Goal: Task Accomplishment & Management: Manage account settings

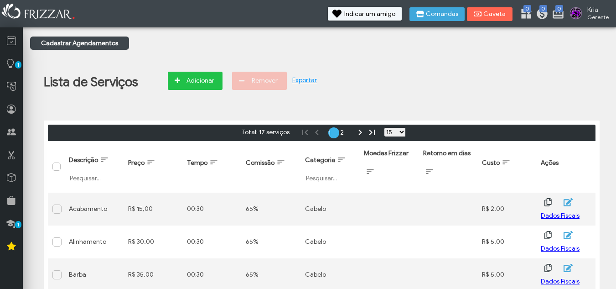
click at [192, 79] on span "Adicionar" at bounding box center [200, 81] width 32 height 14
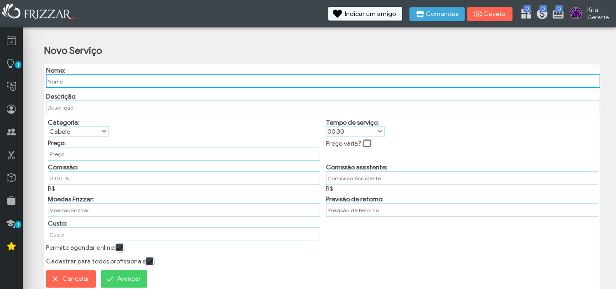
click at [132, 78] on input "text" at bounding box center [323, 81] width 555 height 14
type input "Corte e Alinhamento"
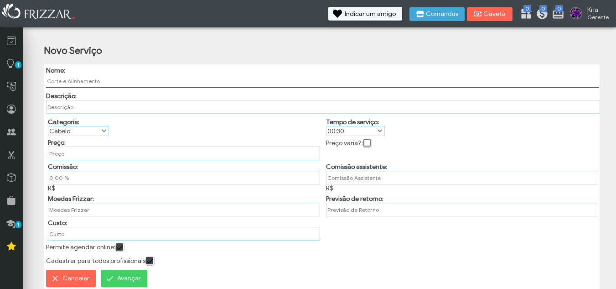
click at [170, 45] on div "Novo Serviço Nome: Corte e Alinhamento Descrição: Categoria: Categoria Barba Ca…" at bounding box center [321, 167] width 583 height 271
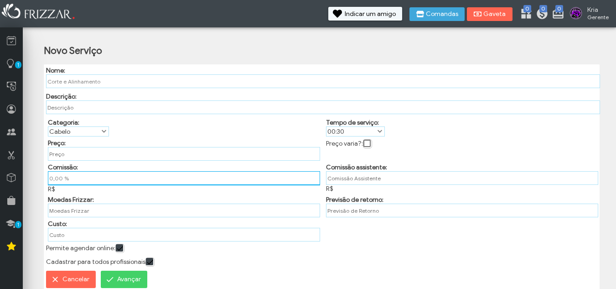
click at [71, 177] on input "0,00 %" at bounding box center [184, 178] width 272 height 14
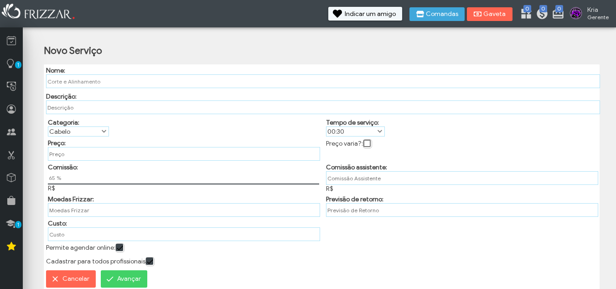
type input "65,00 %"
click at [36, 164] on div "Novo Serviço Nome: Corte e Alinhamento Descrição: Categoria: Categoria Barba Ca…" at bounding box center [321, 168] width 583 height 272
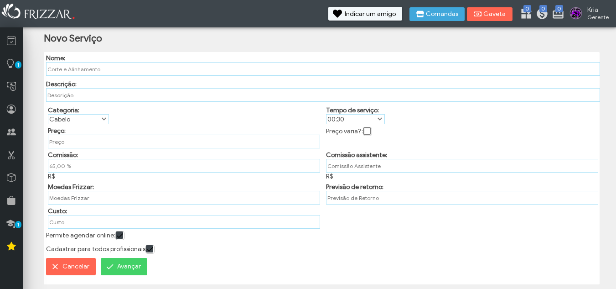
scroll to position [15, 0]
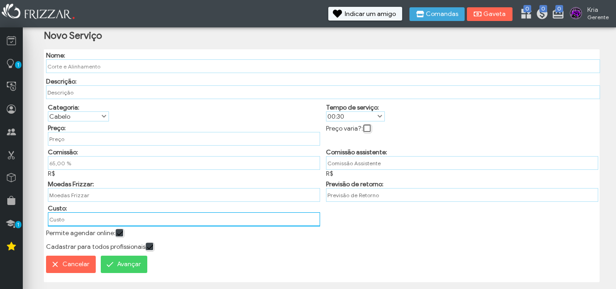
click at [87, 214] on input "text" at bounding box center [184, 219] width 272 height 14
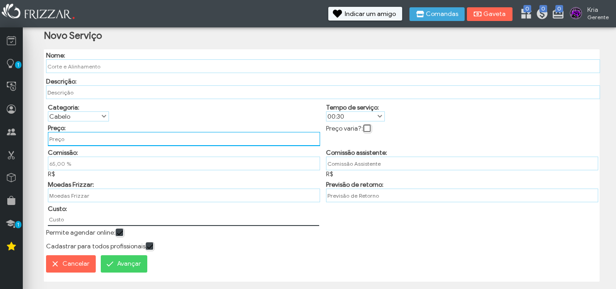
click at [78, 139] on input "text" at bounding box center [184, 139] width 272 height 14
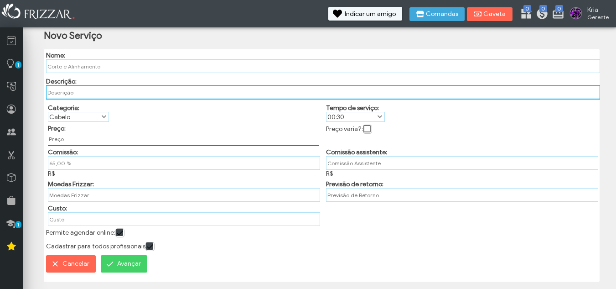
click at [79, 93] on input "text" at bounding box center [323, 92] width 555 height 14
paste input "cortar lavar e fazer a aplicação padrão de cada produto, sempre conferir com o …"
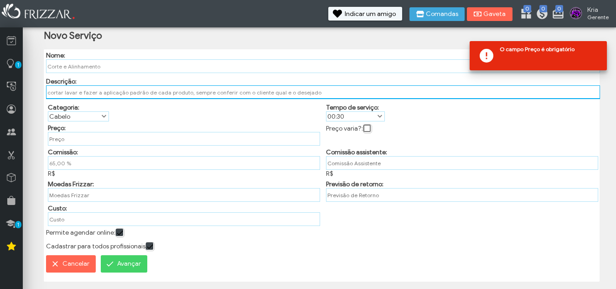
type input "cortar lavar e fazer a aplicação padrão de cada produto, sempre conferir com o …"
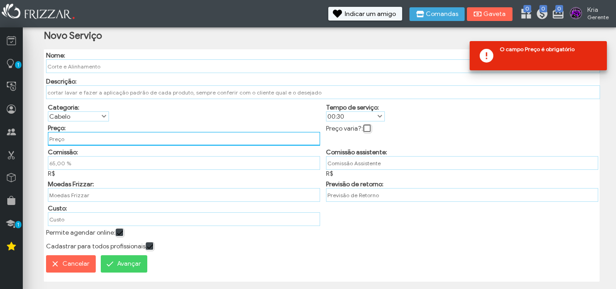
click at [73, 141] on input "text" at bounding box center [184, 139] width 272 height 14
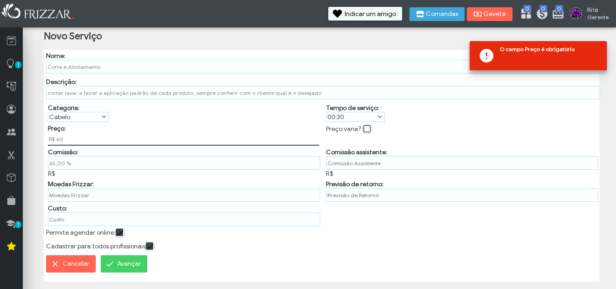
type input "R$ 60,00"
click at [212, 112] on div "Categoria: Categoria Barba Cabelo Depilação Estética Manicure/Pedicure Maquiage…" at bounding box center [183, 111] width 278 height 21
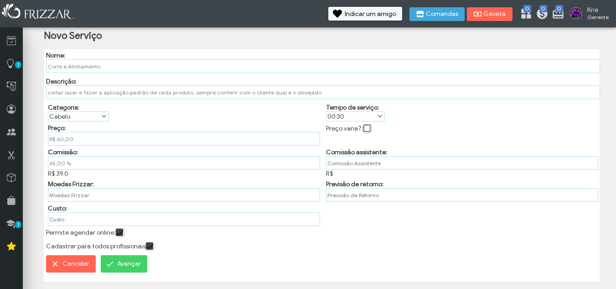
click at [128, 263] on span "Avançar" at bounding box center [129, 264] width 24 height 14
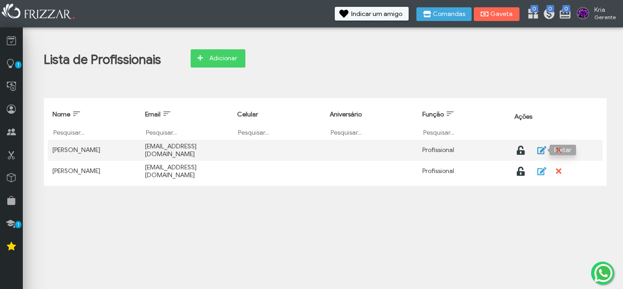
click at [540, 153] on icon "button" at bounding box center [541, 150] width 9 height 8
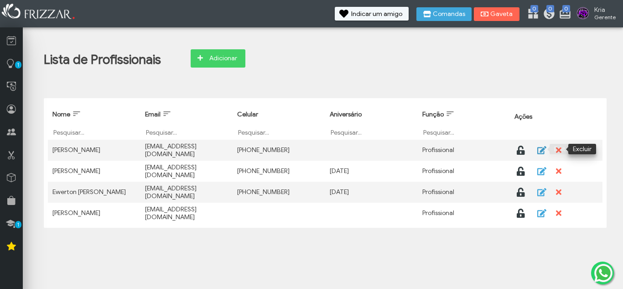
click at [541, 146] on icon "button" at bounding box center [541, 150] width 9 height 8
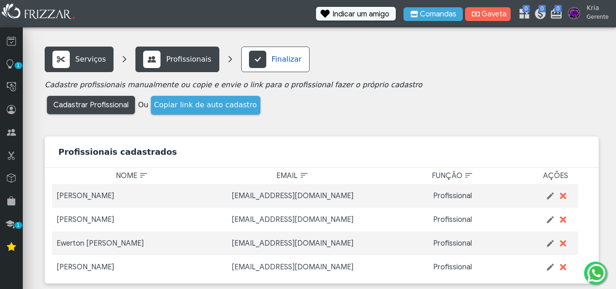
click at [272, 59] on p "Finalizar" at bounding box center [287, 59] width 30 height 11
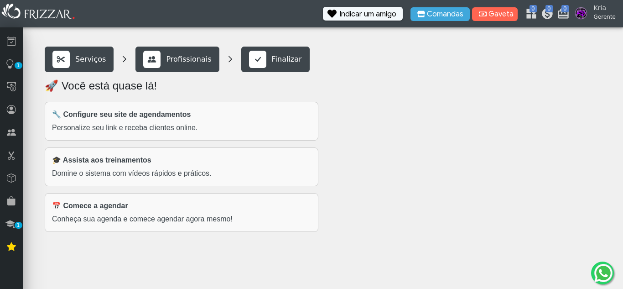
click at [179, 116] on strong "🔧 Configure seu site de agendamentos" at bounding box center [121, 114] width 139 height 8
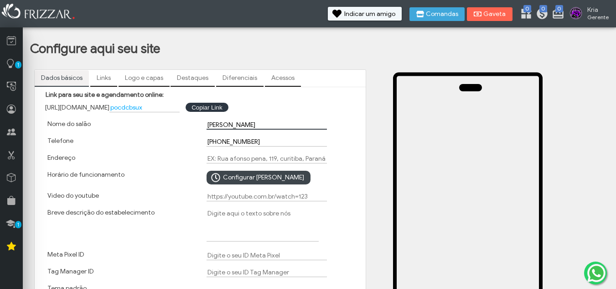
drag, startPoint x: 222, startPoint y: 124, endPoint x: 159, endPoint y: 123, distance: 62.5
click at [160, 123] on div "Nome do salão Kasa Kria" at bounding box center [200, 124] width 318 height 17
type input "Espaço Kria"
click at [340, 102] on div "[URL][DOMAIN_NAME] pocdcbsux Copiar Link Copiar Link" at bounding box center [200, 108] width 318 height 18
drag, startPoint x: 264, startPoint y: 140, endPoint x: 226, endPoint y: 141, distance: 38.3
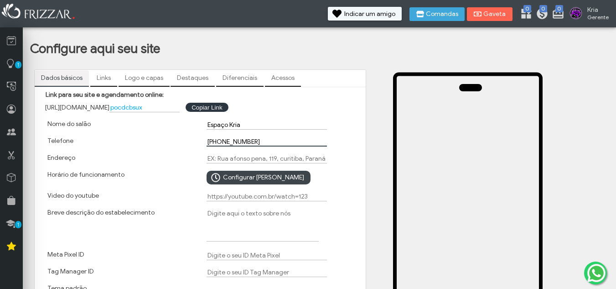
click at [233, 140] on input "[PHONE_NUMBER]" at bounding box center [267, 142] width 120 height 10
drag, startPoint x: 226, startPoint y: 141, endPoint x: 219, endPoint y: 141, distance: 6.8
click at [219, 141] on input "[PHONE_NUMBER]" at bounding box center [267, 142] width 120 height 10
drag, startPoint x: 252, startPoint y: 140, endPoint x: 218, endPoint y: 140, distance: 34.2
click at [218, 140] on input "[PHONE_NUMBER]" at bounding box center [267, 142] width 120 height 10
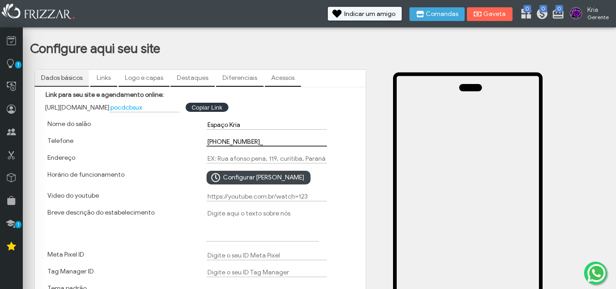
type input "[PHONE_NUMBER]"
click at [338, 145] on div "[PHONE_NUMBER]" at bounding box center [279, 141] width 159 height 17
click at [228, 155] on input "Endereço" at bounding box center [267, 159] width 120 height 10
type input "[PERSON_NAME][STREET_ADDRESS]"
click at [323, 184] on div "Configurar [PERSON_NAME]" at bounding box center [279, 177] width 159 height 21
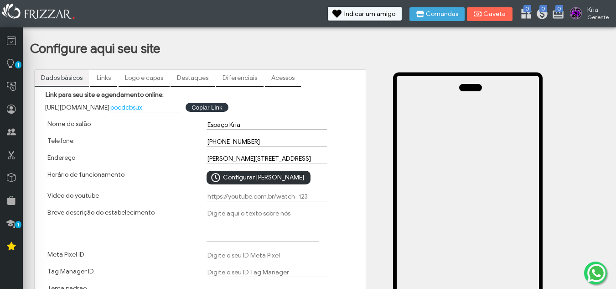
click at [266, 177] on span "Configurar [PERSON_NAME]" at bounding box center [263, 178] width 81 height 14
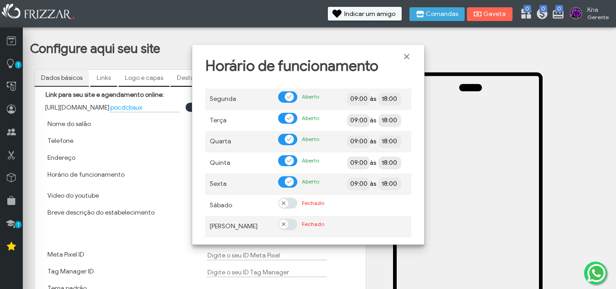
scroll to position [5, 5]
drag, startPoint x: 400, startPoint y: 97, endPoint x: 378, endPoint y: 100, distance: 22.6
click at [378, 100] on td "09:00 às 18:00" at bounding box center [376, 98] width 69 height 21
drag, startPoint x: 366, startPoint y: 96, endPoint x: 342, endPoint y: 96, distance: 23.3
click at [342, 96] on td "09:00 às 18:00" at bounding box center [376, 98] width 69 height 21
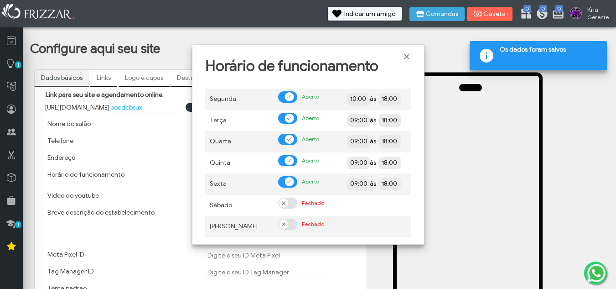
type input "10:00"
drag, startPoint x: 398, startPoint y: 99, endPoint x: 378, endPoint y: 99, distance: 19.6
click at [379, 99] on span "18:00" at bounding box center [390, 99] width 23 height 13
type input "20:00"
drag, startPoint x: 363, startPoint y: 120, endPoint x: 318, endPoint y: 121, distance: 44.7
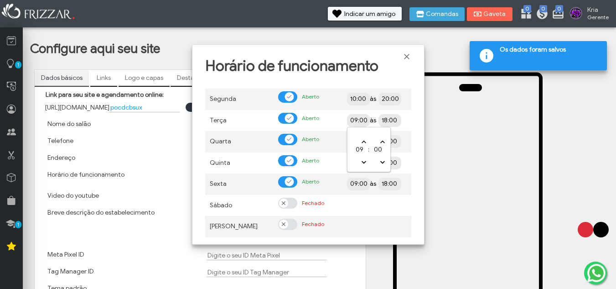
click at [318, 121] on tr "Terça Aberto 09:00 às 18:00" at bounding box center [308, 120] width 206 height 21
type input "10:00"
click at [399, 124] on td "10:00 às 18:00" at bounding box center [376, 120] width 69 height 21
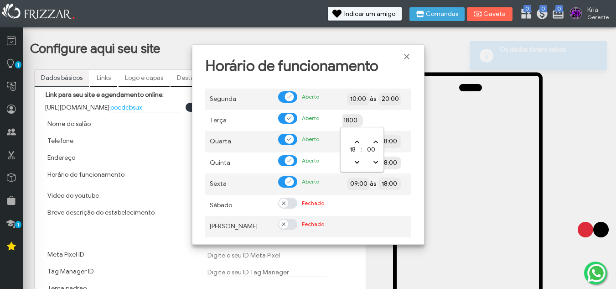
type input "100"
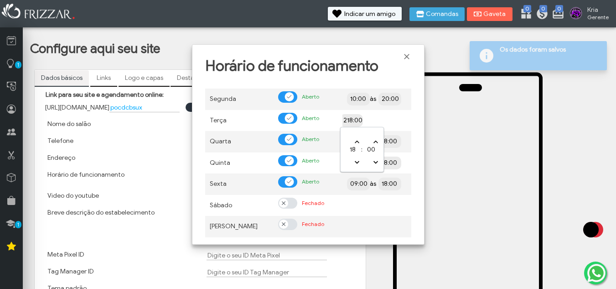
type input "2118:00"
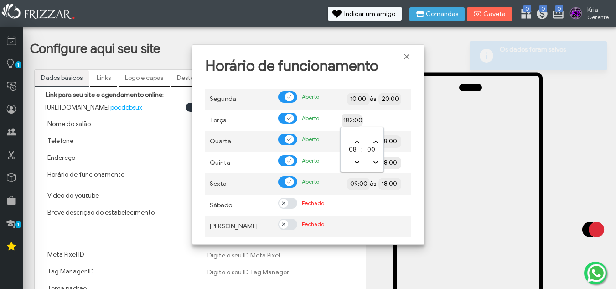
type input "1821:00"
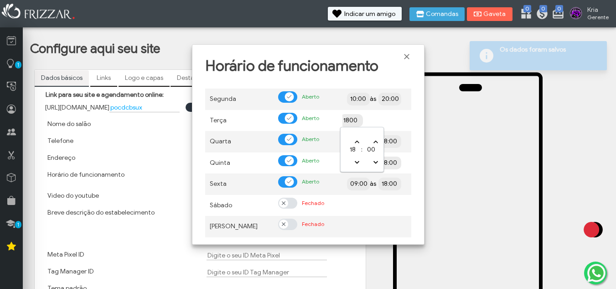
type input "100"
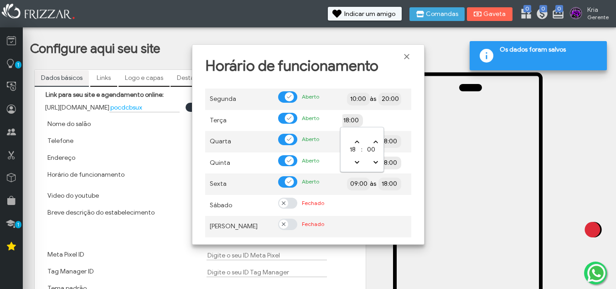
click at [416, 118] on div "Segunda Aberto 10:00 às 20:00 Terça Aberto 10:00 às 18:00 Quarta Aberto 09:00 à…" at bounding box center [308, 160] width 219 height 161
click at [356, 146] on span "09:00" at bounding box center [358, 141] width 23 height 13
click at [359, 142] on input "09:00" at bounding box center [390, 140] width 83 height 9
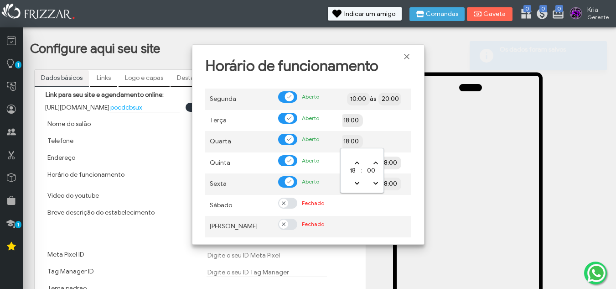
scroll to position [5, 5]
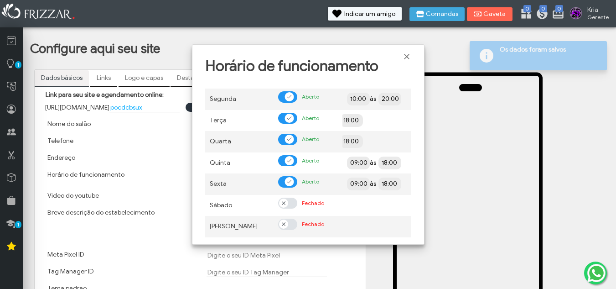
click at [414, 133] on div "Segunda Aberto 10:00 às 20:00 Terça Aberto 10:00 às 18:00 Quarta Aberto 09:00 à…" at bounding box center [308, 160] width 219 height 161
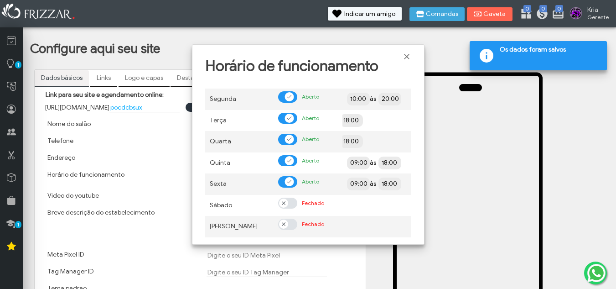
click at [412, 55] on div "Horário de funcionamento" at bounding box center [308, 63] width 219 height 31
click at [405, 57] on span "Fechar" at bounding box center [406, 56] width 9 height 9
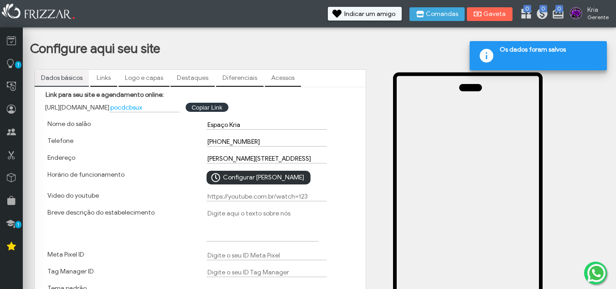
click at [243, 177] on span "Configurar Horário" at bounding box center [263, 178] width 81 height 14
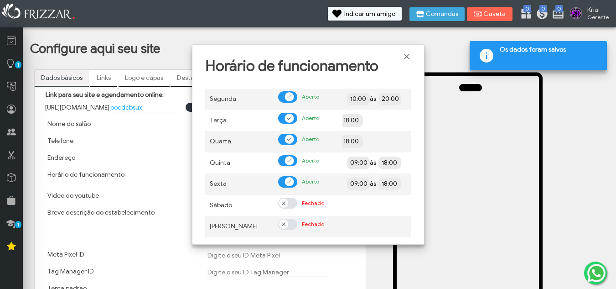
click at [344, 119] on input "18:00" at bounding box center [383, 119] width 83 height 9
drag, startPoint x: 322, startPoint y: 124, endPoint x: 306, endPoint y: 122, distance: 17.0
click at [308, 122] on td "Aberto" at bounding box center [308, 120] width 69 height 21
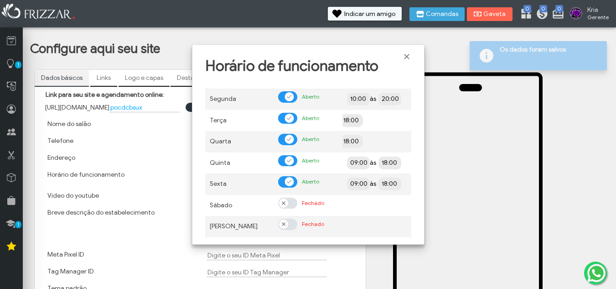
click at [290, 116] on span at bounding box center [289, 118] width 5 height 5
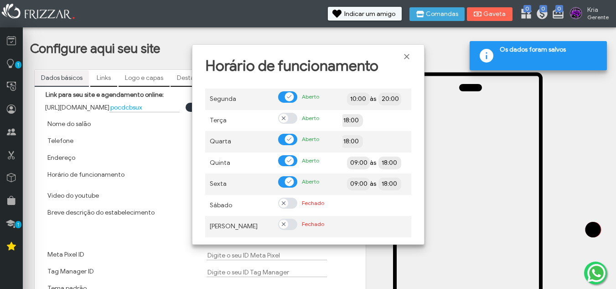
click at [289, 116] on div at bounding box center [287, 118] width 19 height 11
click at [280, 117] on span at bounding box center [283, 118] width 9 height 9
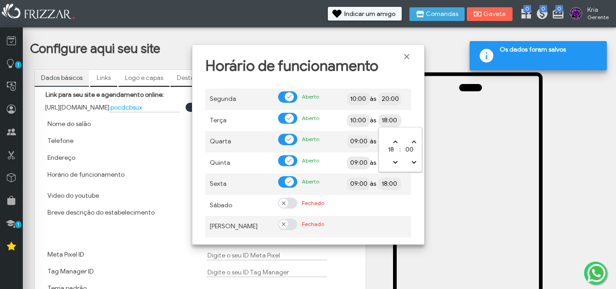
drag, startPoint x: 395, startPoint y: 120, endPoint x: 379, endPoint y: 120, distance: 16.0
click at [379, 120] on span "18:00" at bounding box center [390, 120] width 23 height 13
type input "21:00"
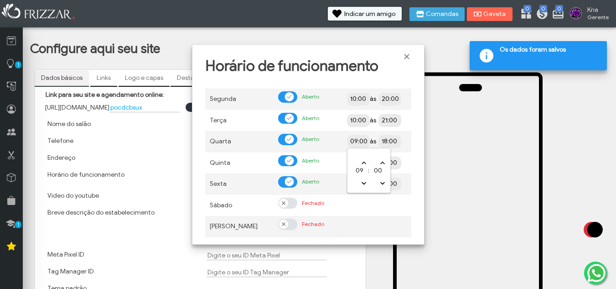
drag, startPoint x: 366, startPoint y: 139, endPoint x: 333, endPoint y: 140, distance: 33.3
click at [333, 140] on tr "Quarta Aberto 09:00 às 18:00" at bounding box center [308, 141] width 206 height 21
type input "10:00"
drag, startPoint x: 393, startPoint y: 143, endPoint x: 358, endPoint y: 144, distance: 35.1
click at [358, 144] on td "10:00 às 18:00" at bounding box center [376, 141] width 69 height 21
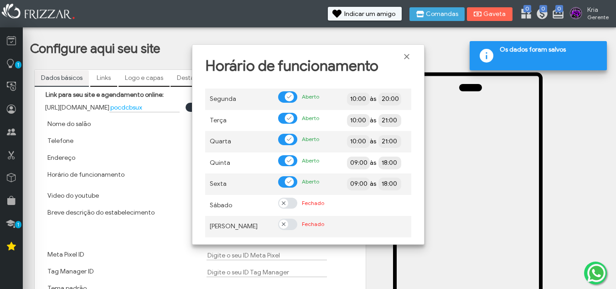
type input "21:00"
drag, startPoint x: 368, startPoint y: 162, endPoint x: 337, endPoint y: 163, distance: 30.6
click at [337, 163] on tr "Quinta Aberto 09:00 às 18:00" at bounding box center [308, 162] width 206 height 21
type input "10:00"
drag, startPoint x: 399, startPoint y: 162, endPoint x: 363, endPoint y: 162, distance: 35.1
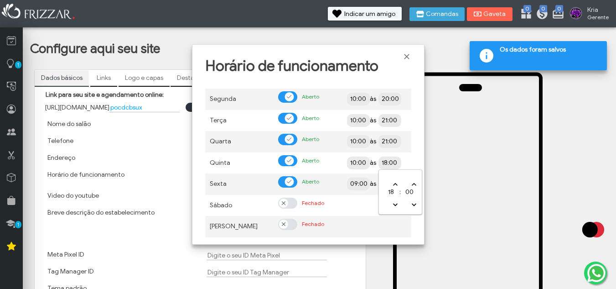
click at [363, 162] on td "10:00 às 18:00" at bounding box center [376, 162] width 69 height 21
type input "21:00"
drag, startPoint x: 365, startPoint y: 185, endPoint x: 335, endPoint y: 186, distance: 30.1
click at [335, 186] on tr "Sexta Aberto 09:00 às 18:00" at bounding box center [308, 183] width 206 height 21
drag, startPoint x: 368, startPoint y: 183, endPoint x: 339, endPoint y: 178, distance: 29.1
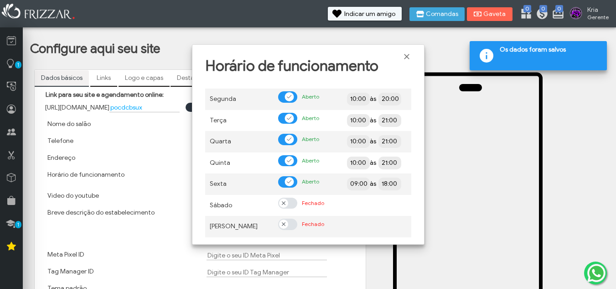
click at [339, 178] on tr "Sexta Aberto 09:00 às 18:00" at bounding box center [308, 183] width 206 height 21
type input "10:00"
drag, startPoint x: 386, startPoint y: 185, endPoint x: 357, endPoint y: 184, distance: 29.2
click at [357, 184] on td "10:00 às 18:00" at bounding box center [376, 183] width 69 height 21
type input "21:00"
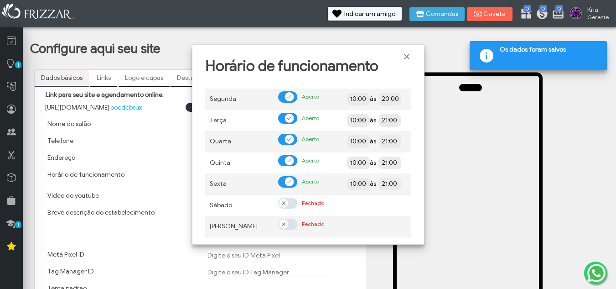
click at [287, 203] on span at bounding box center [283, 202] width 9 height 9
drag, startPoint x: 368, startPoint y: 204, endPoint x: 323, endPoint y: 205, distance: 44.7
click at [323, 205] on tr "Sábado Aberto 09:00 às 18:00" at bounding box center [308, 205] width 206 height 21
type input "10:00"
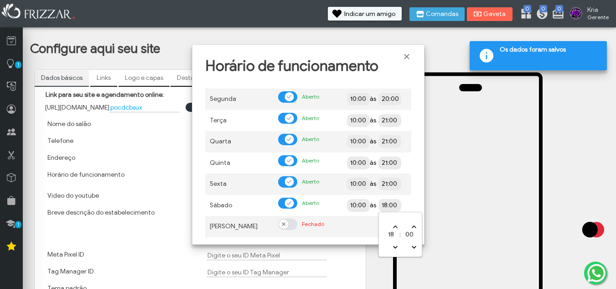
click at [362, 205] on td "10:00 às 18:00" at bounding box center [376, 205] width 69 height 21
type input "21:00"
click at [414, 201] on div "Segunda Aberto 10:00 às 20:00 Terça Aberto 10:00 às 21:00 Quarta Aberto 10:00 à…" at bounding box center [308, 160] width 219 height 161
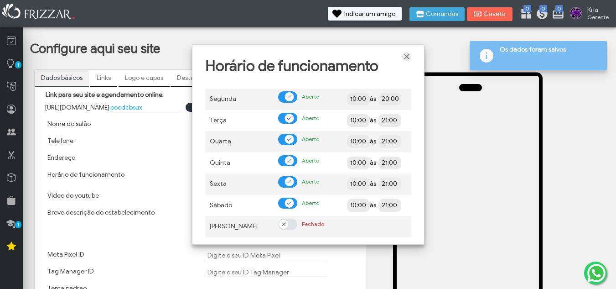
click at [408, 58] on span "Fechar" at bounding box center [406, 56] width 9 height 9
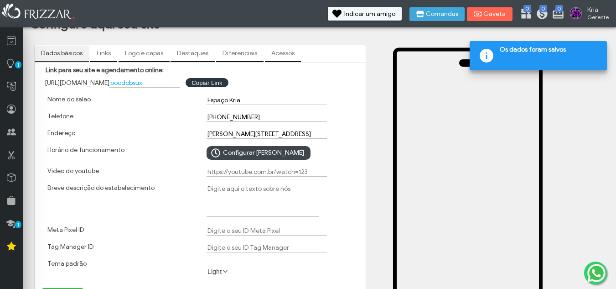
scroll to position [46, 0]
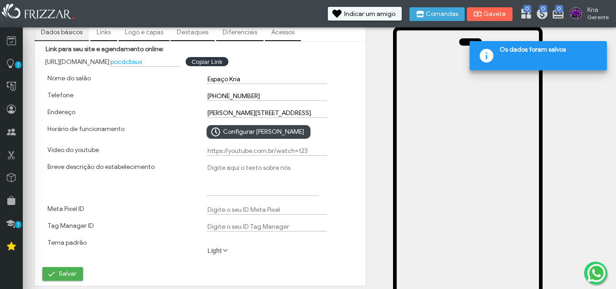
click at [253, 152] on input "Video do youtube" at bounding box center [267, 151] width 120 height 10
click at [246, 166] on textarea "Breve descrição do estabelecimento" at bounding box center [263, 179] width 112 height 33
type textarea "E"
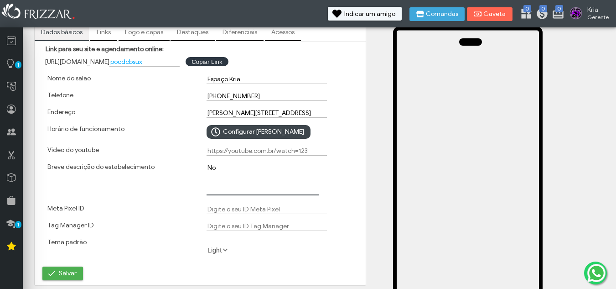
type textarea "N"
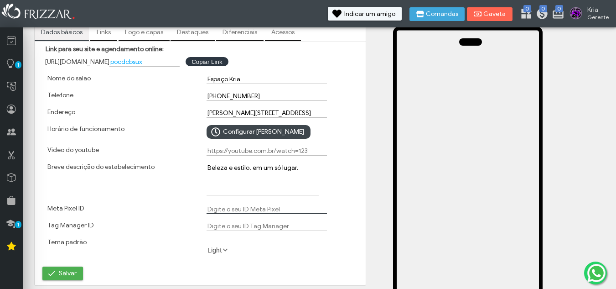
click at [299, 166] on textarea "Beleza e estilo, em um só lugar." at bounding box center [263, 179] width 112 height 32
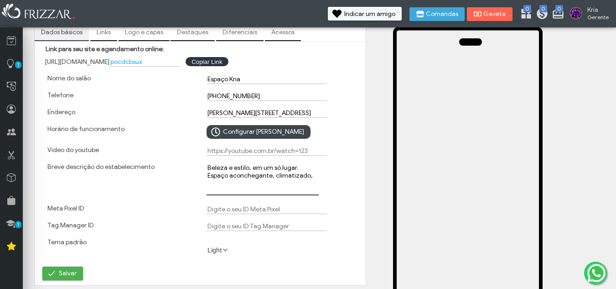
drag, startPoint x: 210, startPoint y: 174, endPoint x: 203, endPoint y: 175, distance: 6.5
click at [203, 175] on div "Beleza e estilo, em um só lugar. Espaço aconchegante, climatizado," at bounding box center [279, 180] width 159 height 42
click at [236, 175] on textarea "Beleza e estilo, em um só lugar. O Espaço aconchegante, climatizado," at bounding box center [263, 179] width 112 height 32
click at [251, 180] on textarea "Beleza e estilo, em um só lugar. O Espaço Kria é aconchegante, climatizado," at bounding box center [263, 179] width 112 height 32
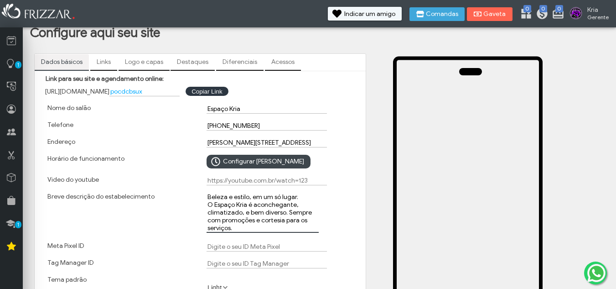
scroll to position [0, 0]
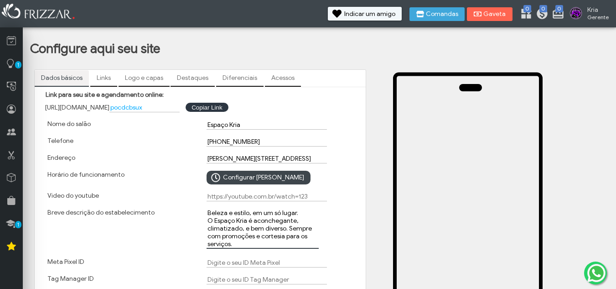
type textarea "Beleza e estilo, em um só lugar. O Espaço Kria é aconchegante, climatizado, e b…"
click at [108, 76] on link "Links" at bounding box center [103, 78] width 27 height 16
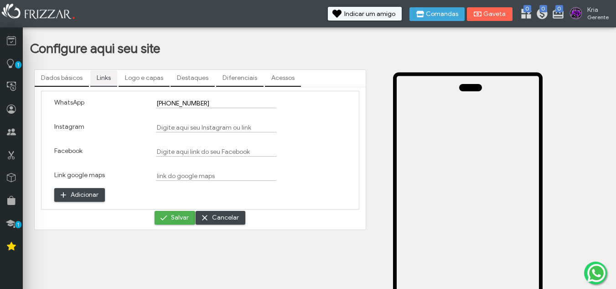
click at [166, 127] on input "Instagram" at bounding box center [216, 128] width 120 height 10
drag, startPoint x: 176, startPoint y: 129, endPoint x: 144, endPoint y: 132, distance: 32.5
click at [144, 132] on div "Instagram www." at bounding box center [200, 131] width 305 height 24
click at [197, 130] on input "www." at bounding box center [216, 128] width 120 height 10
paste input "https://www.instagram.com/eusoukria"
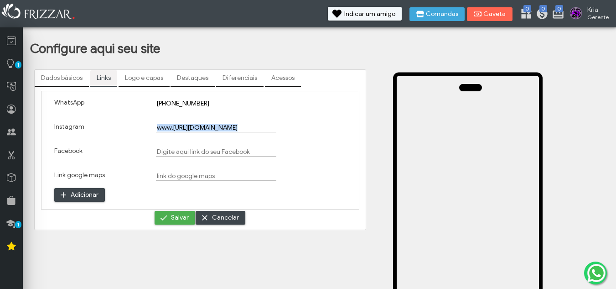
drag, startPoint x: 258, startPoint y: 124, endPoint x: 143, endPoint y: 129, distance: 115.0
click at [143, 129] on div "Instagram www.https://www.instagram.com/eusoukria" at bounding box center [200, 131] width 305 height 24
click at [163, 150] on input "Facebook" at bounding box center [216, 152] width 120 height 10
click at [169, 123] on input "www.https://www.instagram.com/eusoukria" at bounding box center [216, 128] width 120 height 10
click at [161, 127] on input "www.https://www.instagram.com/eusoukria" at bounding box center [216, 128] width 120 height 10
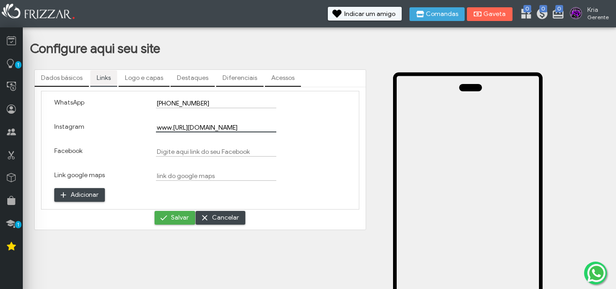
drag, startPoint x: 158, startPoint y: 127, endPoint x: 297, endPoint y: 107, distance: 140.1
click at [263, 114] on div "WhatsApp (21) 98900-3930 Instagram www.https://www.instagram.com/eusoukria Face…" at bounding box center [200, 150] width 318 height 119
drag, startPoint x: 207, startPoint y: 123, endPoint x: 111, endPoint y: 120, distance: 95.8
click at [111, 120] on div "Instagram soukria" at bounding box center [200, 131] width 305 height 24
paste input "https://www.instagram.com/eu"
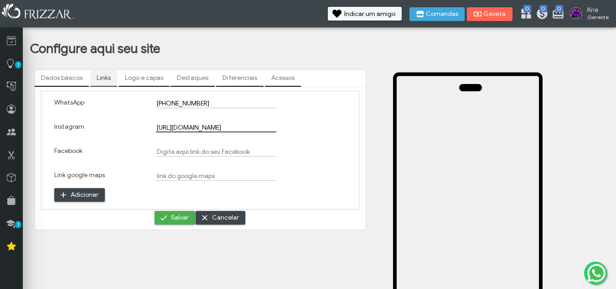
scroll to position [0, 5]
type input "https://www.instagram.com/eusoukria"
click at [175, 150] on input "Facebook" at bounding box center [216, 152] width 120 height 10
click at [171, 174] on input "Link google maps" at bounding box center [216, 176] width 120 height 10
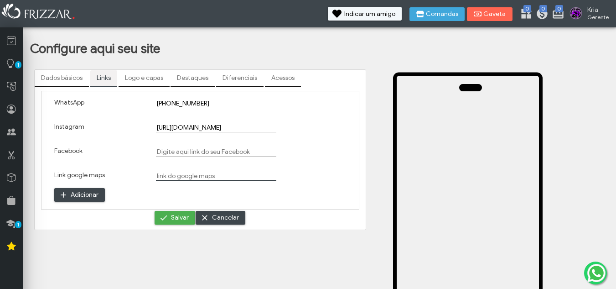
paste input "https://www.google.com/maps/place/Espa%C3%A7o+Kria/@-22.9153952,-43.2457937,17z…"
type input "https://www.google.com/maps/place/Espa%C3%A7o+Kria/@-22.9153952,-43.2457937,17z…"
click at [174, 214] on span "Salvar" at bounding box center [180, 218] width 18 height 14
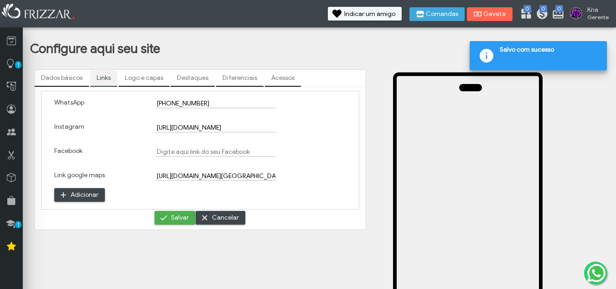
click at [138, 77] on link "Logo e capas" at bounding box center [144, 78] width 51 height 16
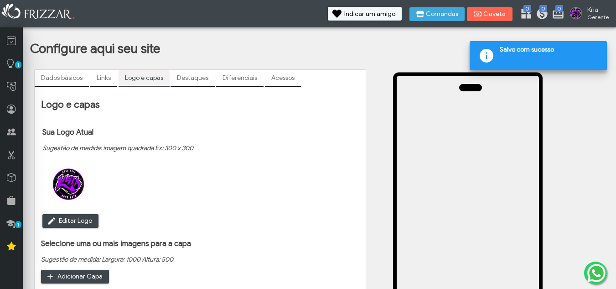
click at [192, 52] on h1 "Configure aqui seu site Visualizar site" at bounding box center [321, 49] width 583 height 16
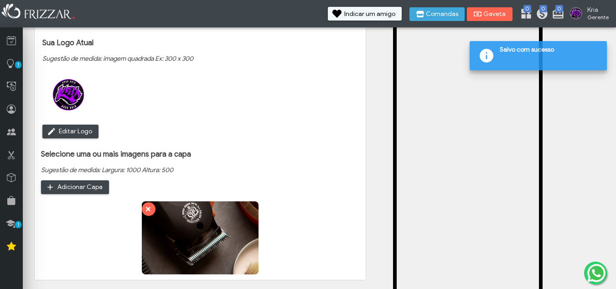
scroll to position [91, 0]
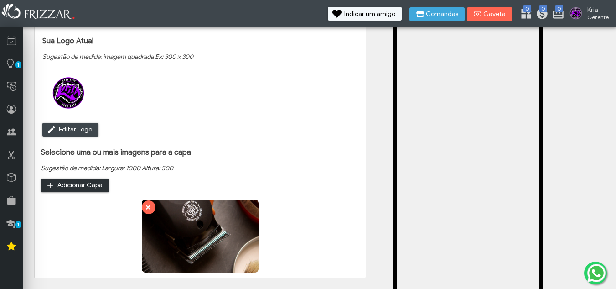
type input "C:\fakepath\photo_5012916069765067585_y.jpg"
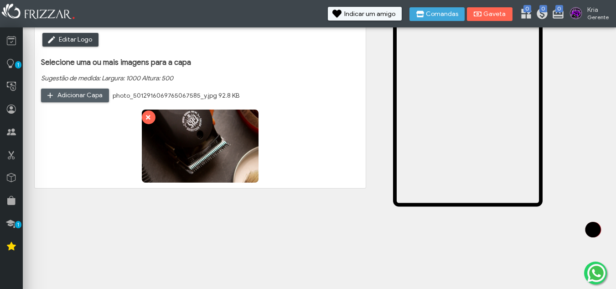
scroll to position [182, 0]
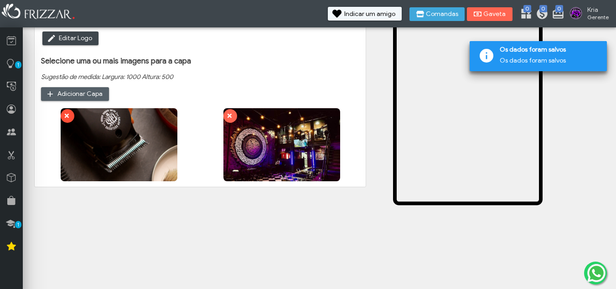
click at [63, 117] on icon "submit" at bounding box center [66, 115] width 6 height 9
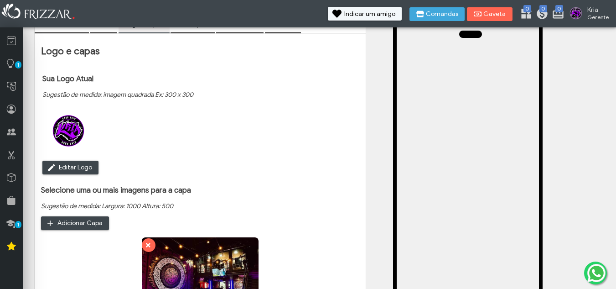
scroll to position [0, 0]
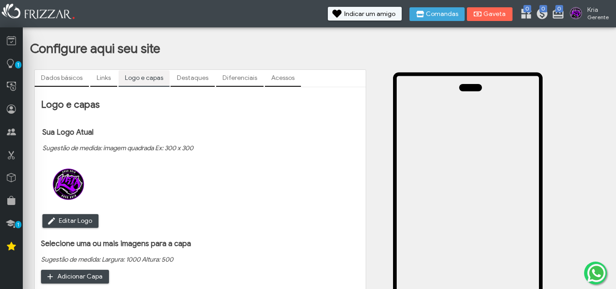
click at [194, 80] on link "Destaques" at bounding box center [193, 78] width 44 height 16
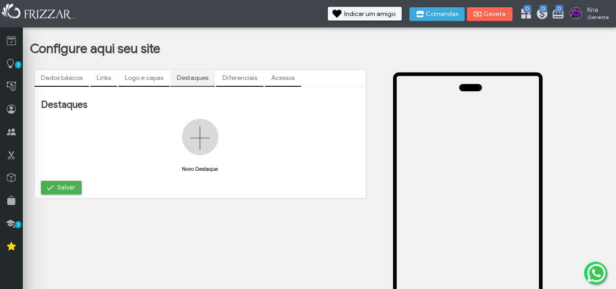
click at [207, 136] on img at bounding box center [200, 137] width 36 height 36
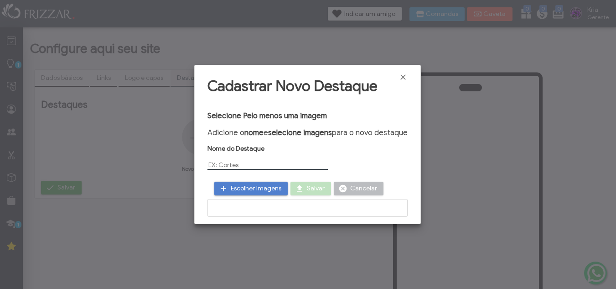
click at [404, 79] on span "Fechar" at bounding box center [403, 77] width 9 height 9
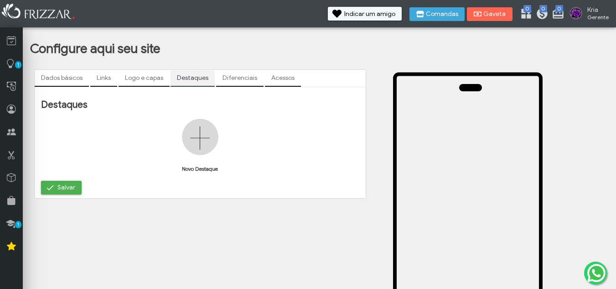
click at [234, 83] on link "Diferenciais" at bounding box center [239, 78] width 47 height 16
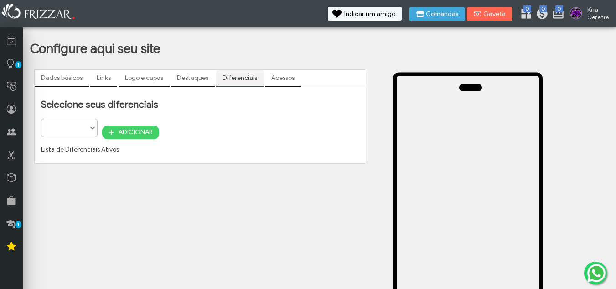
click at [90, 124] on span at bounding box center [92, 128] width 9 height 9
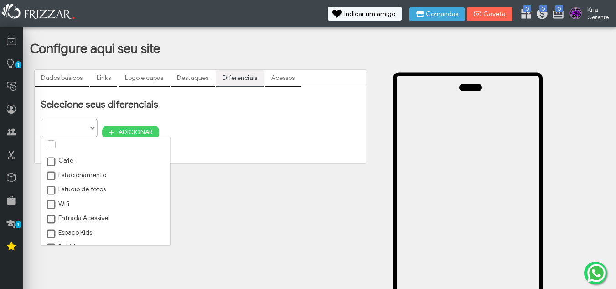
scroll to position [5, 41]
click at [50, 160] on span at bounding box center [51, 161] width 9 height 9
click at [50, 172] on span at bounding box center [51, 175] width 9 height 9
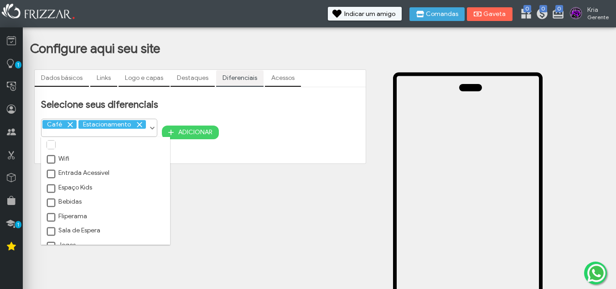
scroll to position [46, 0]
click at [52, 160] on span at bounding box center [51, 159] width 9 height 9
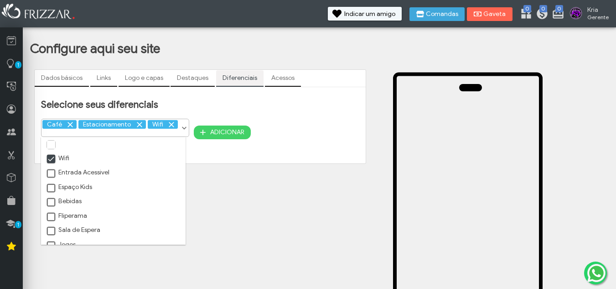
click at [54, 172] on span at bounding box center [51, 173] width 9 height 9
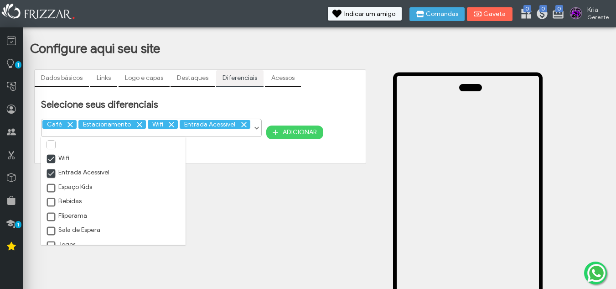
click at [48, 188] on span at bounding box center [51, 188] width 9 height 9
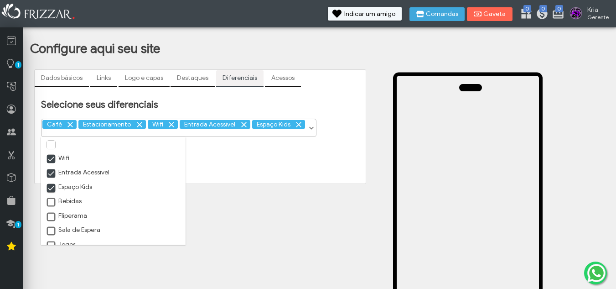
scroll to position [91, 0]
click at [52, 156] on span at bounding box center [51, 156] width 9 height 9
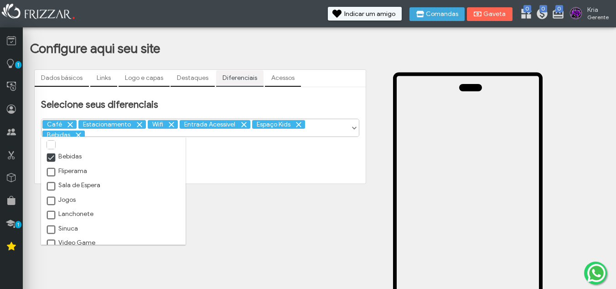
click at [50, 173] on span at bounding box center [51, 172] width 9 height 9
click at [53, 185] on span at bounding box center [51, 186] width 9 height 9
click at [51, 199] on span at bounding box center [51, 201] width 9 height 9
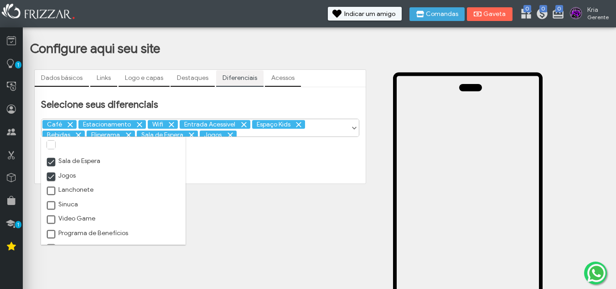
scroll to position [136, 0]
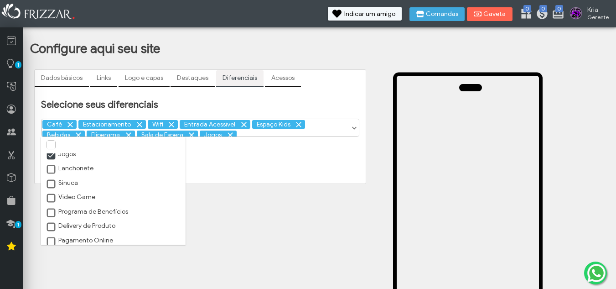
click at [52, 168] on span at bounding box center [51, 169] width 9 height 9
click at [49, 197] on span at bounding box center [51, 198] width 9 height 9
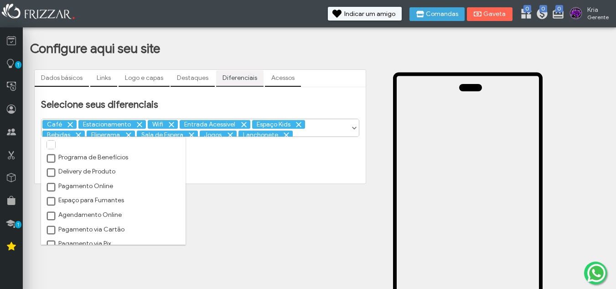
scroll to position [197, 0]
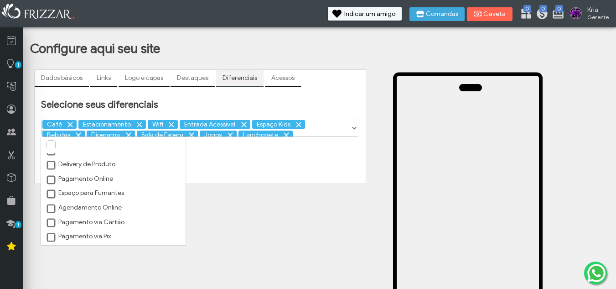
click at [52, 195] on span at bounding box center [51, 194] width 9 height 9
click at [50, 208] on span at bounding box center [51, 208] width 9 height 9
click at [50, 219] on span at bounding box center [51, 222] width 9 height 9
click at [50, 236] on span at bounding box center [51, 237] width 9 height 9
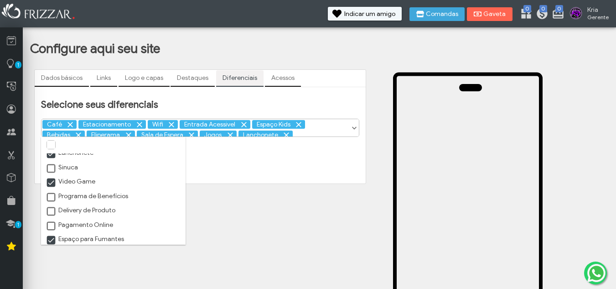
click at [49, 228] on span at bounding box center [51, 226] width 9 height 9
click at [52, 197] on span at bounding box center [51, 197] width 9 height 9
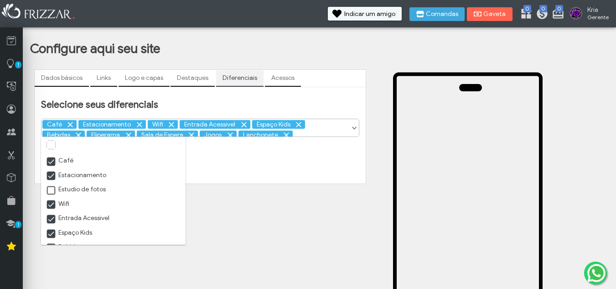
click at [52, 192] on span at bounding box center [51, 190] width 9 height 9
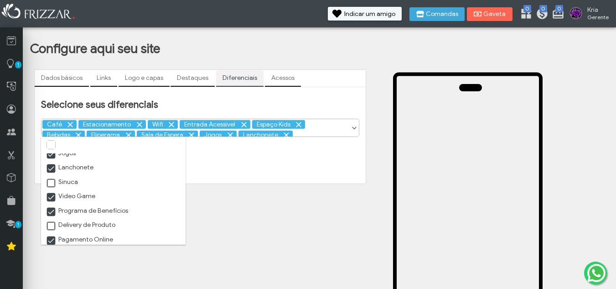
click at [52, 192] on li "Video Game" at bounding box center [113, 196] width 145 height 14
click at [53, 186] on span at bounding box center [51, 183] width 9 height 9
click at [46, 225] on label "Delivery de Produto" at bounding box center [81, 225] width 70 height 8
click at [241, 208] on div "Dados básicos Links Logo e capas Destaques Diferenciais Acessos https://app.fri…" at bounding box center [200, 270] width 340 height 411
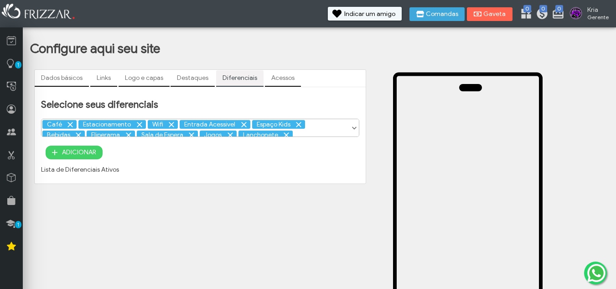
click at [284, 81] on link "Acessos" at bounding box center [283, 78] width 36 height 16
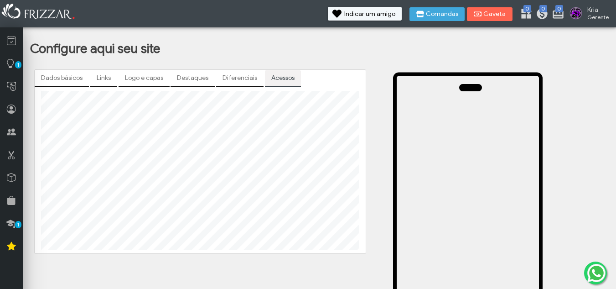
click at [72, 78] on link "Dados básicos" at bounding box center [62, 78] width 54 height 16
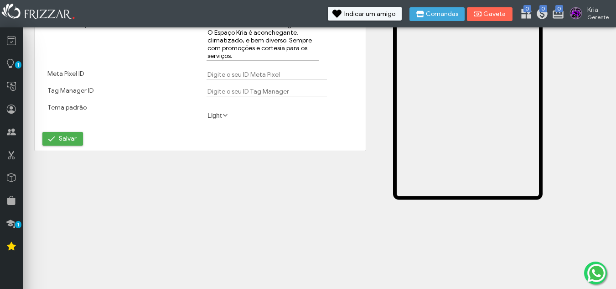
click at [222, 115] on span at bounding box center [225, 115] width 9 height 9
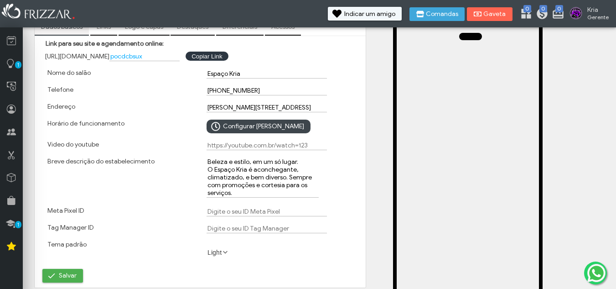
click at [227, 245] on div "Light Dark Light" at bounding box center [279, 252] width 159 height 31
click at [222, 253] on span at bounding box center [225, 252] width 9 height 9
click at [221, 275] on li "Dark" at bounding box center [218, 278] width 23 height 14
click at [220, 250] on label "Dark" at bounding box center [219, 252] width 25 height 9
click at [218, 265] on li "Light" at bounding box center [218, 264] width 23 height 14
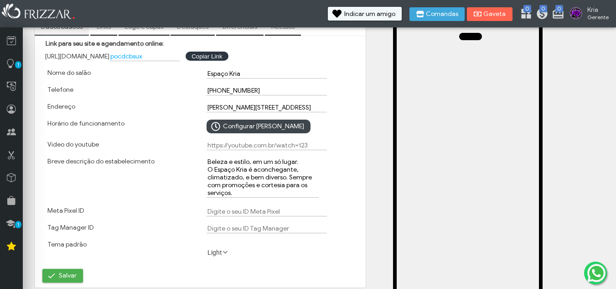
click at [273, 259] on div "Light Dark Light" at bounding box center [279, 252] width 159 height 31
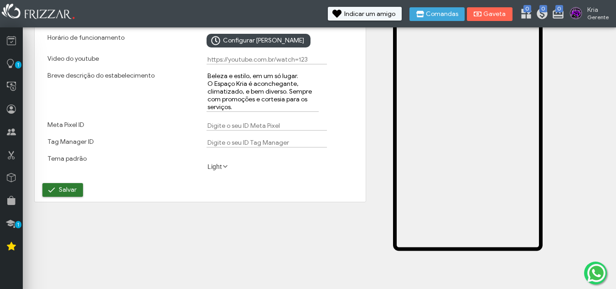
click at [74, 188] on span "Salvar" at bounding box center [68, 190] width 18 height 14
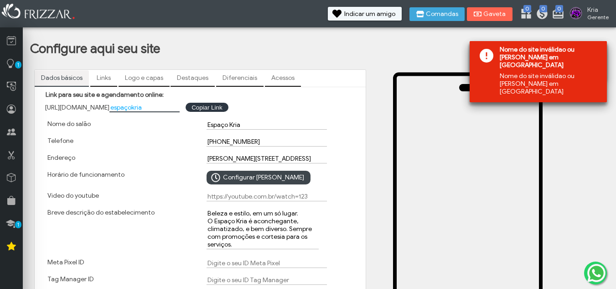
click at [144, 107] on input "espaçokria" at bounding box center [144, 108] width 70 height 10
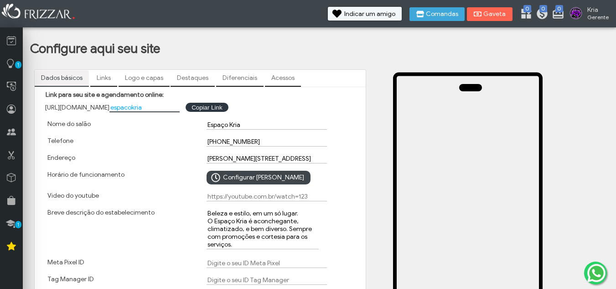
scroll to position [137, 0]
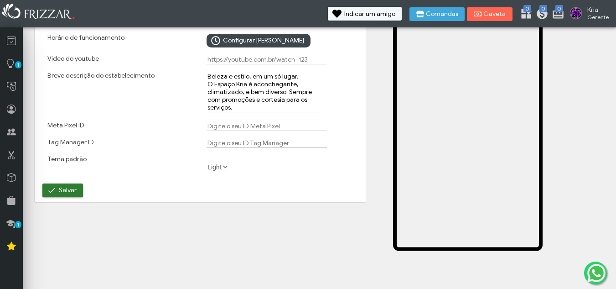
type input "espacokria"
click at [65, 192] on span "Salvar" at bounding box center [68, 190] width 18 height 14
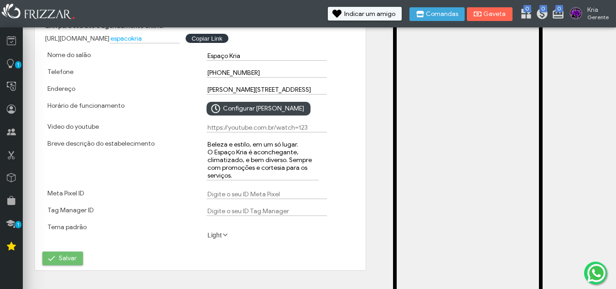
scroll to position [0, 0]
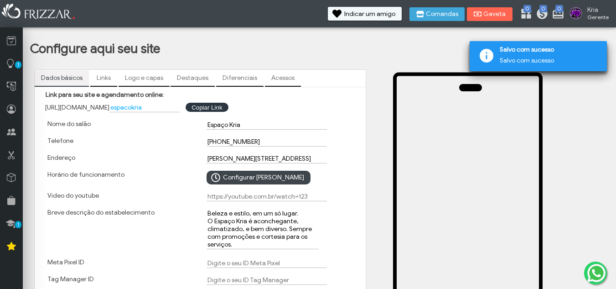
click at [263, 57] on div "Configure aqui seu site Visualizar site Dados básicos Links Logo e capas Destaq…" at bounding box center [321, 259] width 583 height 436
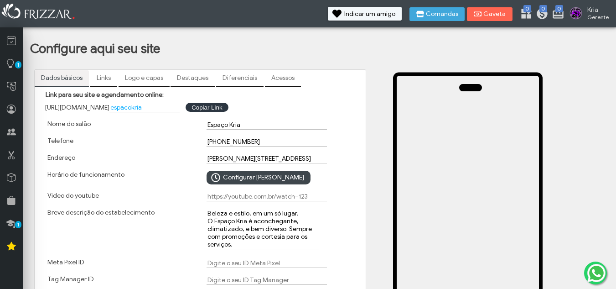
click at [235, 40] on div "Configure aqui seu site Visualizar site Dados básicos Links Logo e capas Destaq…" at bounding box center [321, 238] width 589 height 477
drag, startPoint x: 161, startPoint y: 108, endPoint x: 133, endPoint y: 113, distance: 28.4
click at [133, 113] on div "[URL][DOMAIN_NAME] espacokria Copiar Link Copiar Link" at bounding box center [200, 108] width 318 height 18
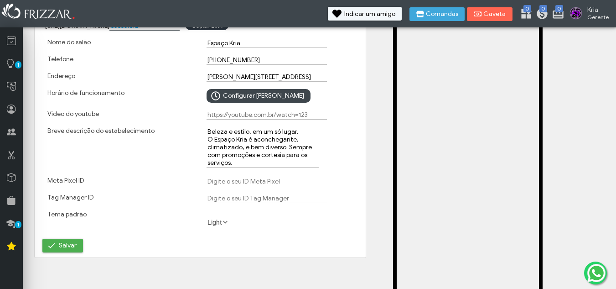
scroll to position [91, 0]
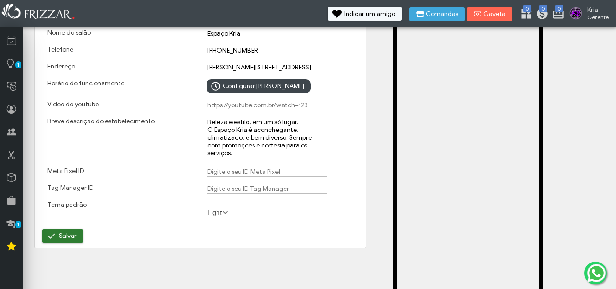
type input "eusoukria"
click at [63, 237] on span "Salvar" at bounding box center [68, 236] width 18 height 14
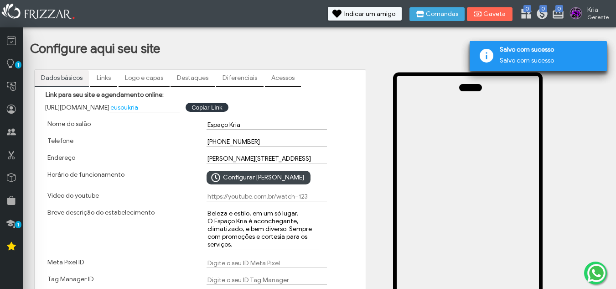
click at [200, 54] on h1 "Configure aqui seu site Visualizar site" at bounding box center [321, 49] width 583 height 16
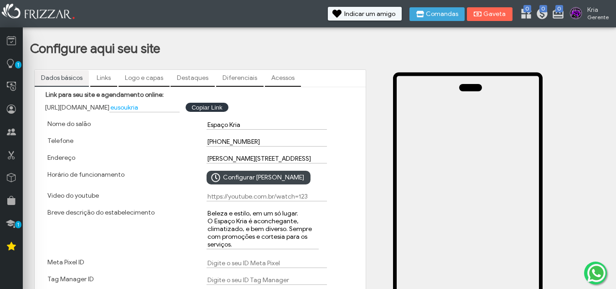
drag, startPoint x: 46, startPoint y: 106, endPoint x: 187, endPoint y: 105, distance: 140.5
click at [187, 105] on div "[URL][DOMAIN_NAME] [PERSON_NAME] Copiar Link Copiar Link" at bounding box center [200, 108] width 318 height 18
click at [223, 105] on button "Copiar Link Copiar Link" at bounding box center [207, 107] width 42 height 9
click at [233, 78] on link "Diferenciais" at bounding box center [239, 78] width 47 height 16
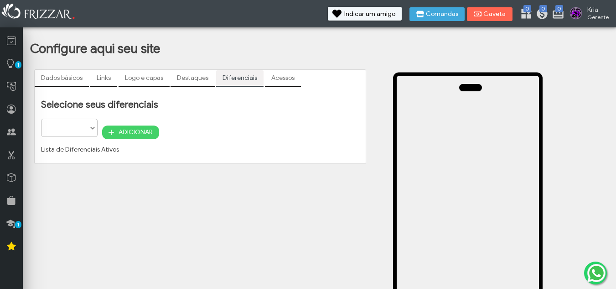
click at [91, 126] on span at bounding box center [92, 128] width 9 height 9
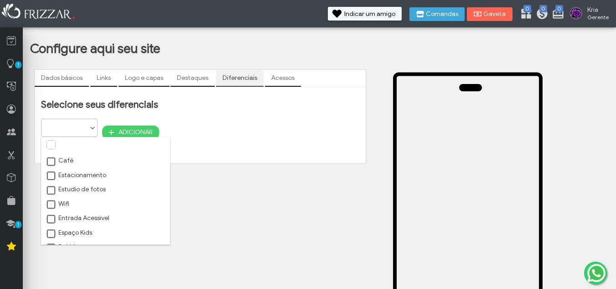
click at [52, 160] on span at bounding box center [51, 161] width 9 height 9
click at [52, 148] on span at bounding box center [51, 144] width 9 height 9
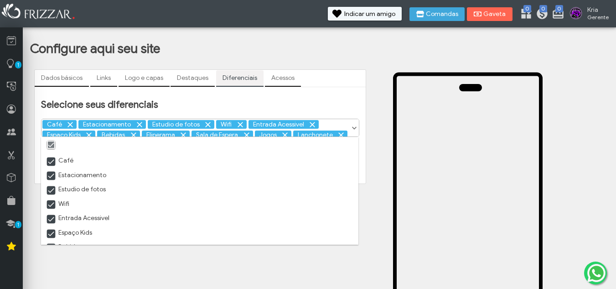
click at [303, 103] on h2 "Selecione seus diferenciais" at bounding box center [200, 105] width 318 height 12
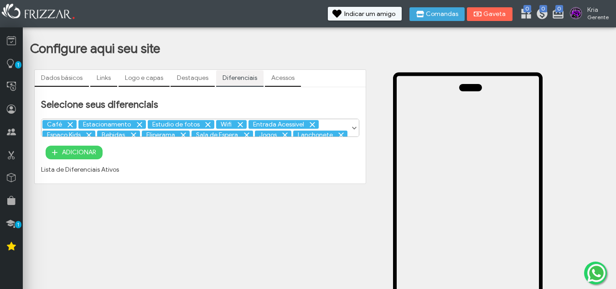
click at [88, 154] on span "ADICIONAR" at bounding box center [79, 152] width 34 height 14
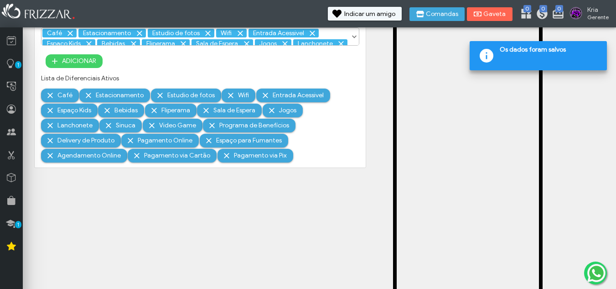
scroll to position [0, 0]
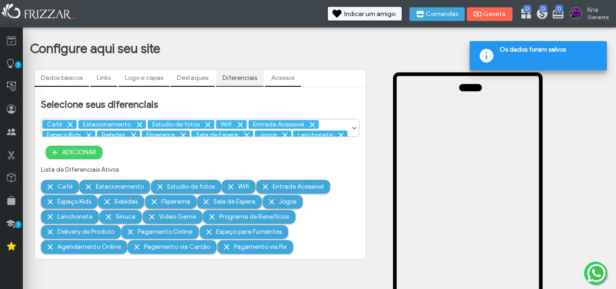
click at [285, 82] on link "Acessos" at bounding box center [283, 78] width 36 height 16
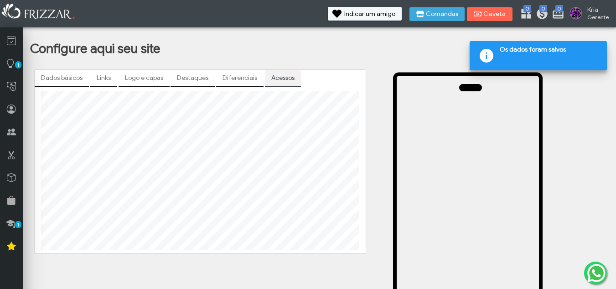
click at [190, 78] on link "Destaques" at bounding box center [193, 78] width 44 height 16
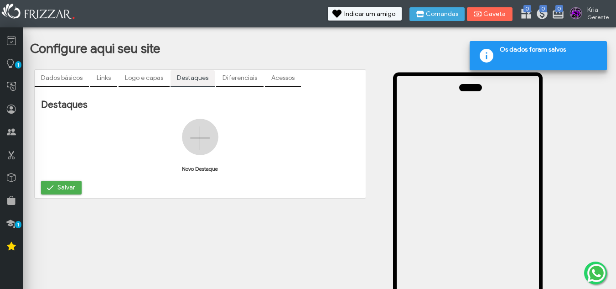
click at [151, 73] on link "Logo e capas" at bounding box center [144, 78] width 51 height 16
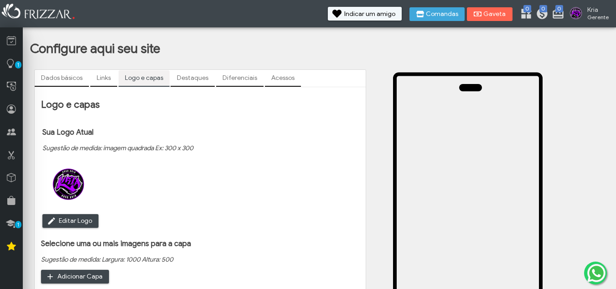
click at [243, 80] on link "Diferenciais" at bounding box center [239, 78] width 47 height 16
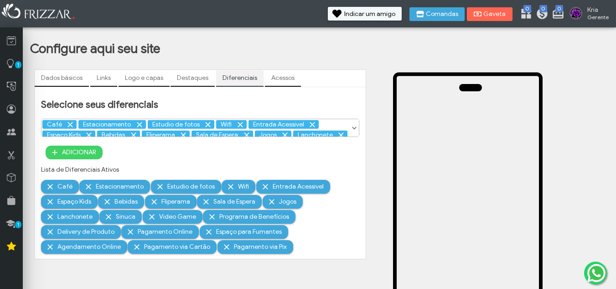
click at [358, 47] on h1 "Configure aqui seu site Visualizar site" at bounding box center [321, 49] width 583 height 16
click at [185, 74] on link "Destaques" at bounding box center [193, 78] width 44 height 16
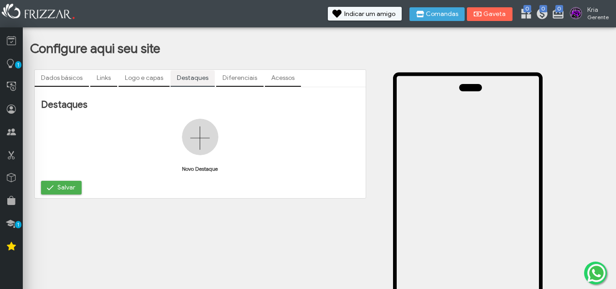
click at [203, 143] on img at bounding box center [200, 137] width 36 height 36
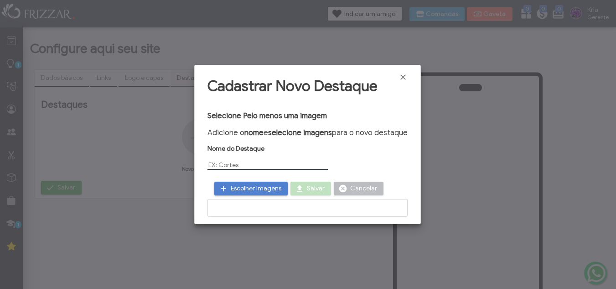
click at [239, 167] on input "text" at bounding box center [268, 165] width 120 height 10
click at [239, 187] on span "Escolher Imagens" at bounding box center [256, 189] width 51 height 14
click at [401, 76] on span "Fechar" at bounding box center [403, 77] width 9 height 9
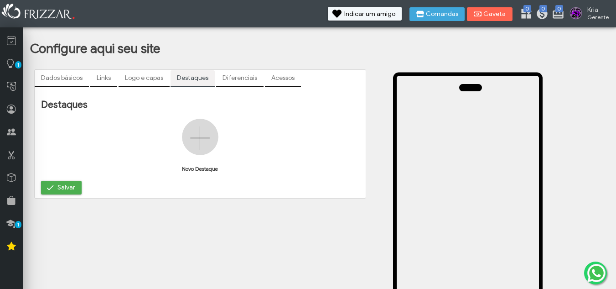
click at [369, 61] on div "Configure aqui seu site Visualizar site Dados básicos Links Logo e capas Destaq…" at bounding box center [321, 259] width 583 height 436
click at [15, 197] on icon at bounding box center [11, 200] width 9 height 11
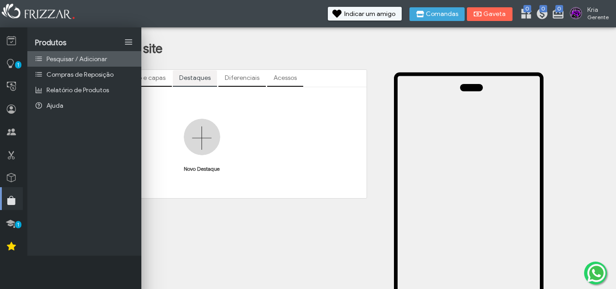
click at [93, 55] on span "Pesquisar / Adicionar" at bounding box center [77, 59] width 61 height 8
click at [202, 38] on div "Configure aqui seu site Visualizar site Dados básicos Links Logo e capas Destaq…" at bounding box center [323, 238] width 586 height 477
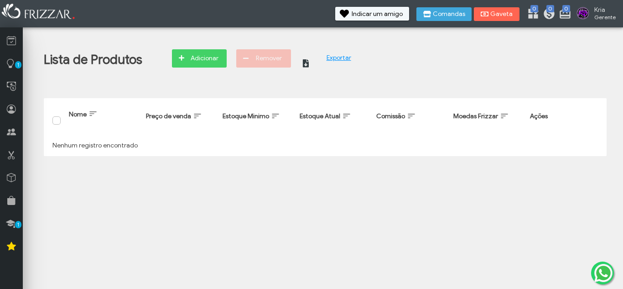
click at [202, 39] on div "Lista de Produtos Adicionar Remover ui-button Exportar Nome Filtrar por Nome Pr…" at bounding box center [325, 97] width 590 height 131
click at [16, 45] on link at bounding box center [11, 38] width 23 height 23
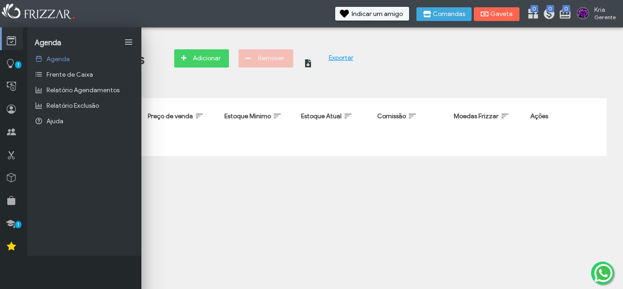
click at [451, 54] on div "Lista de Produtos Adicionar Remover ui-button Exportar" at bounding box center [333, 62] width 574 height 27
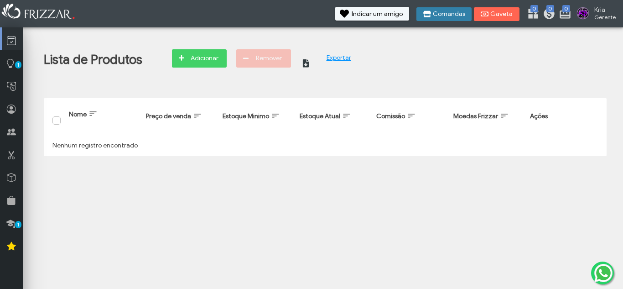
click at [442, 9] on button "Comandas" at bounding box center [443, 14] width 55 height 14
